Goal: Entertainment & Leisure: Consume media (video, audio)

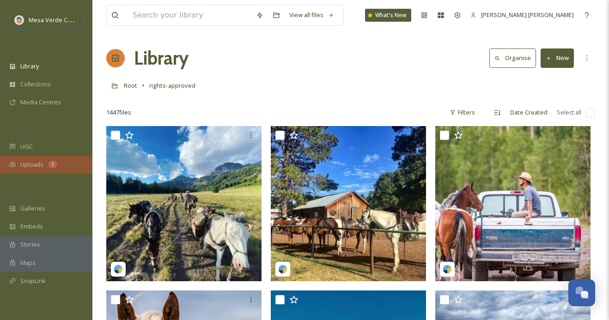
click at [42, 161] on span "Uploads" at bounding box center [31, 164] width 23 height 9
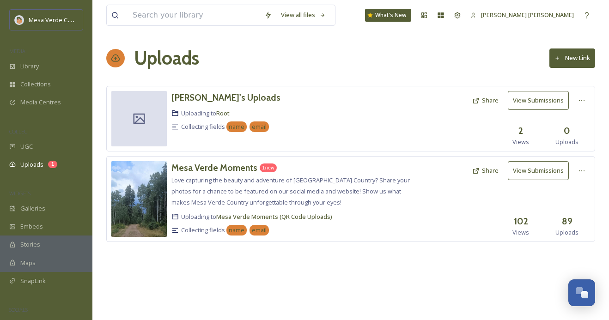
click at [531, 171] on button "View Submissions" at bounding box center [538, 170] width 61 height 19
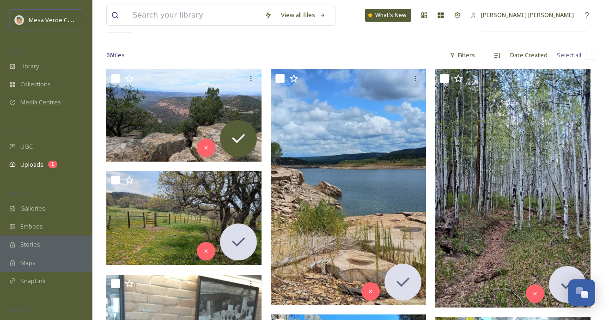
scroll to position [129, 0]
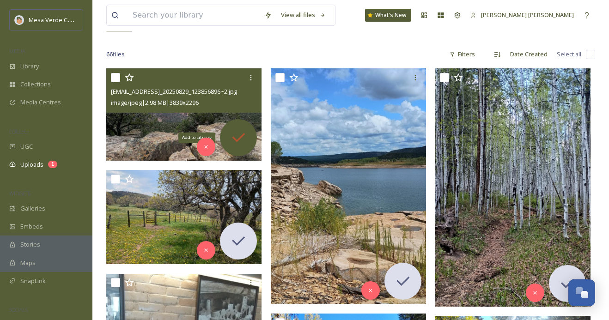
click at [237, 136] on icon at bounding box center [238, 138] width 18 height 18
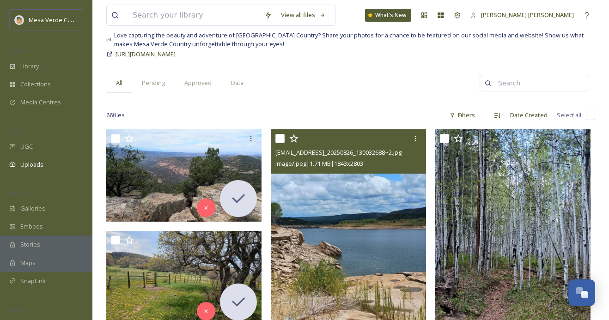
scroll to position [0, 0]
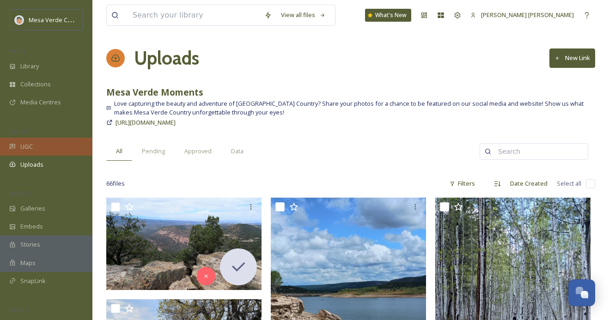
click at [44, 147] on div "UGC" at bounding box center [46, 147] width 92 height 18
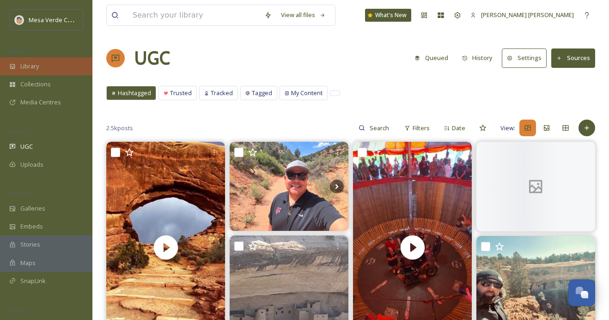
click at [41, 65] on div "Library" at bounding box center [46, 66] width 92 height 18
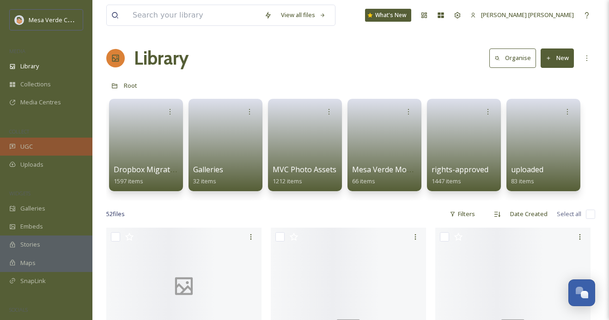
click at [41, 145] on div "UGC" at bounding box center [46, 147] width 92 height 18
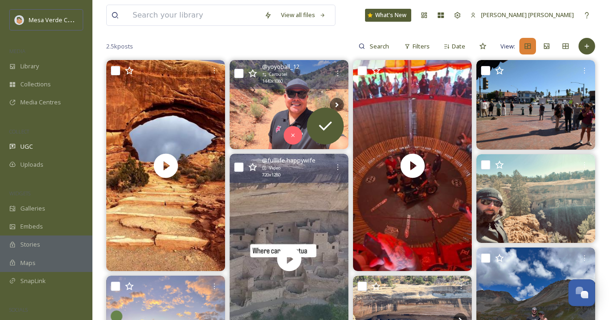
scroll to position [91, 0]
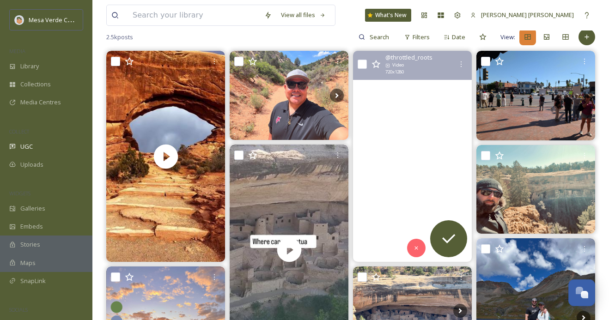
click at [382, 207] on video "First year at fourcornersmotorcyclerally and it did not disappoint. See you nex…" at bounding box center [412, 156] width 119 height 211
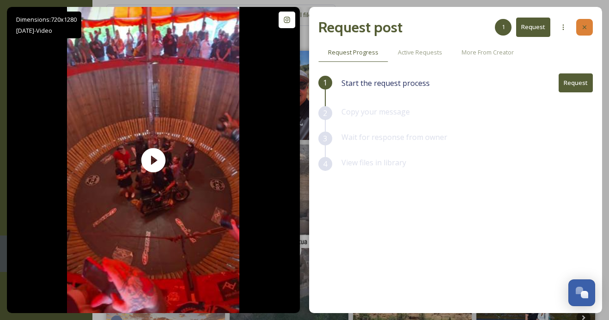
click at [583, 24] on icon at bounding box center [584, 27] width 7 height 7
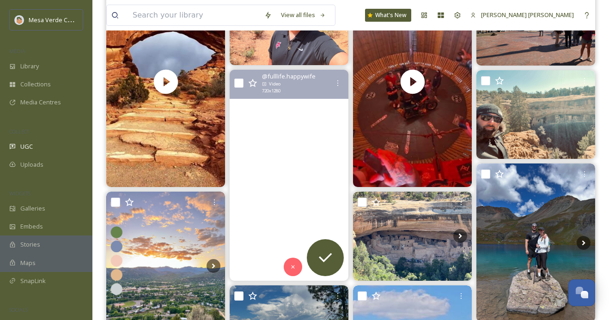
scroll to position [169, 0]
